Goal: Information Seeking & Learning: Learn about a topic

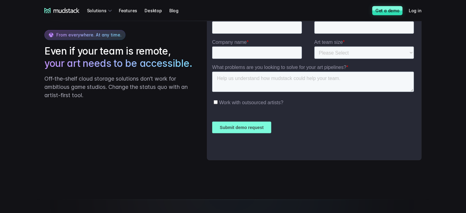
scroll to position [1579, 0]
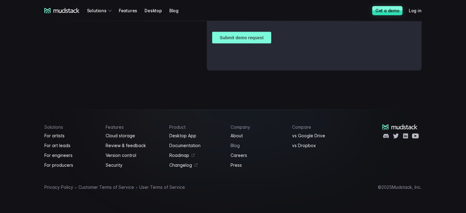
click at [236, 146] on link "Blog" at bounding box center [258, 145] width 54 height 7
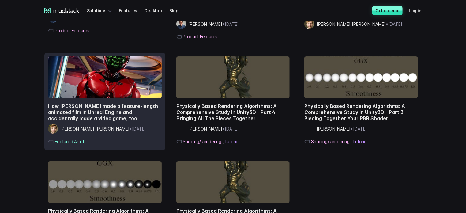
scroll to position [1227, 0]
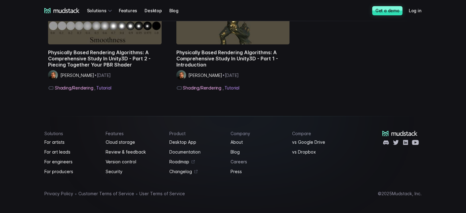
click at [242, 158] on link "Careers" at bounding box center [258, 161] width 54 height 7
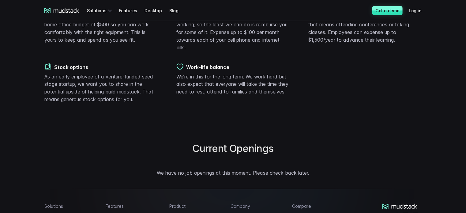
scroll to position [491, 0]
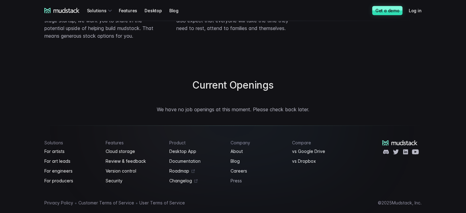
click at [239, 177] on link "Press" at bounding box center [258, 180] width 54 height 7
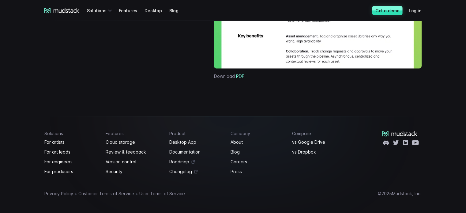
scroll to position [538, 0]
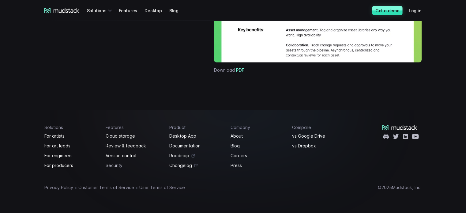
click at [111, 165] on link "Security" at bounding box center [134, 165] width 56 height 7
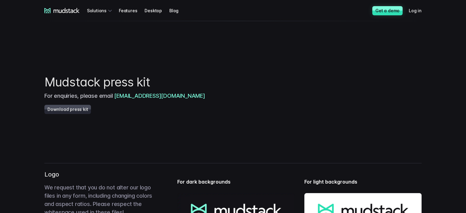
scroll to position [538, 0]
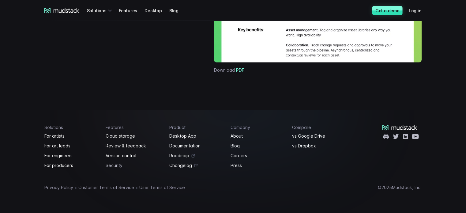
click at [116, 164] on link "Security" at bounding box center [134, 165] width 56 height 7
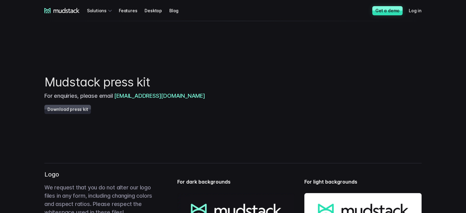
scroll to position [538, 0]
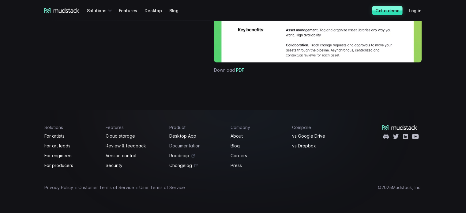
click at [185, 146] on link "Documentation" at bounding box center [196, 145] width 54 height 7
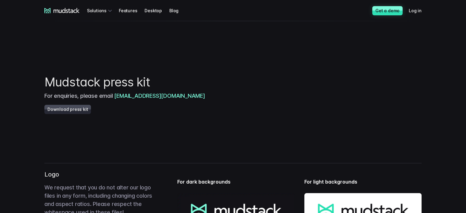
scroll to position [538, 0]
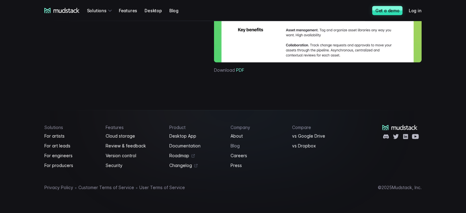
click at [234, 145] on link "Blog" at bounding box center [258, 145] width 54 height 7
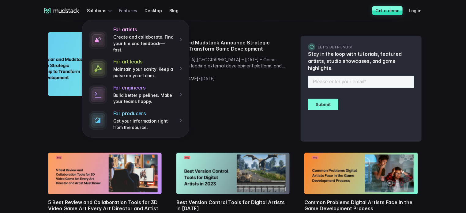
click at [131, 12] on link "Features" at bounding box center [132, 10] width 26 height 11
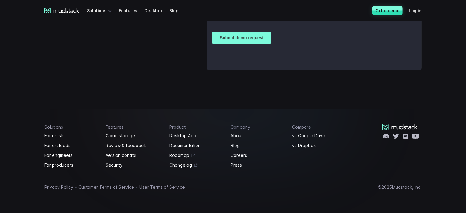
scroll to position [1129, 0]
click at [147, 11] on link "Desktop" at bounding box center [157, 10] width 25 height 11
click at [174, 12] on link "Blog" at bounding box center [177, 10] width 17 height 11
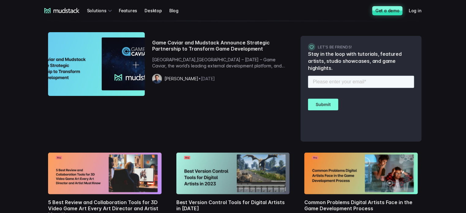
click at [395, 8] on div "Get a demo Log in" at bounding box center [400, 10] width 57 height 11
click at [395, 8] on link "Get a demo" at bounding box center [387, 10] width 30 height 9
